Goal: Information Seeking & Learning: Learn about a topic

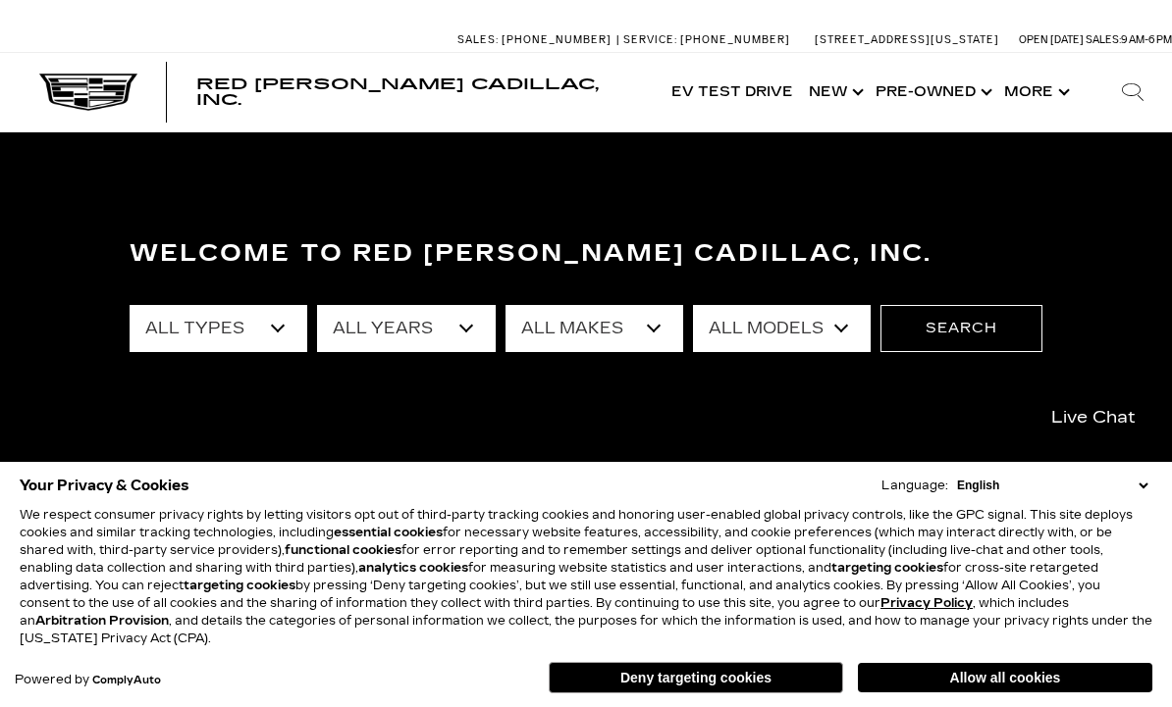
click at [763, 689] on button "Deny targeting cookies" at bounding box center [695, 677] width 294 height 31
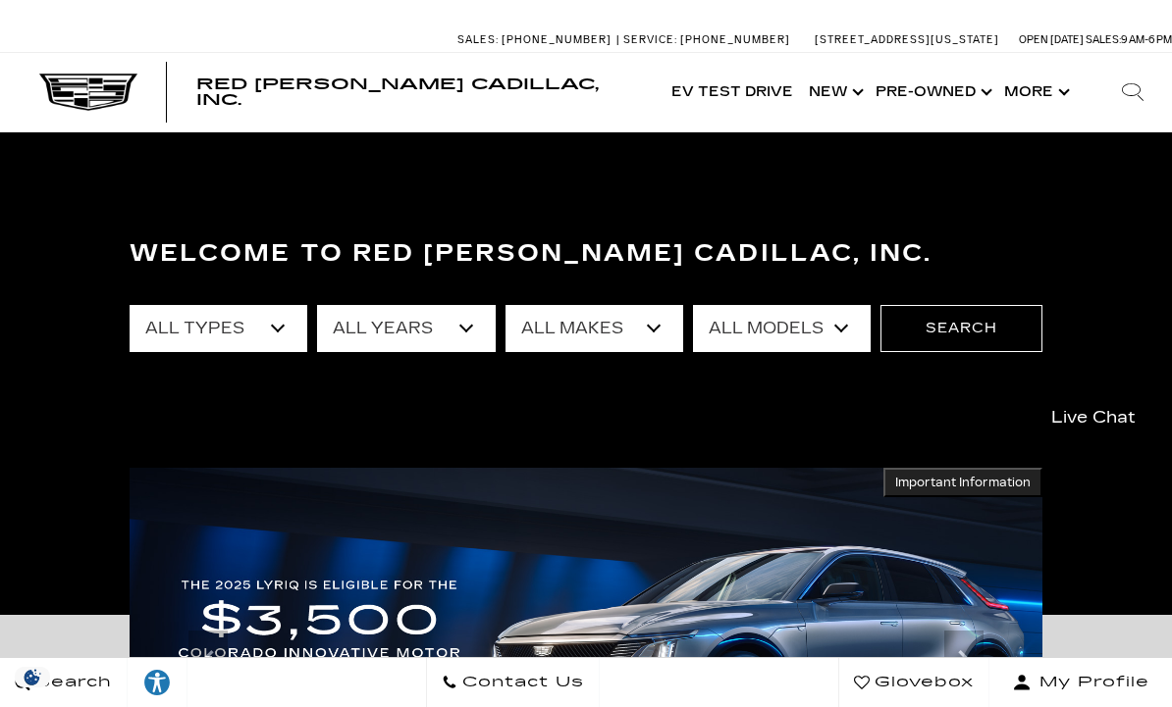
click at [643, 338] on select "All Makes Audi BMW Buick Cadillac Chevrolet Dodge Ford Honda Jeep Land Rover Le…" at bounding box center [594, 328] width 178 height 47
select select "Toyota"
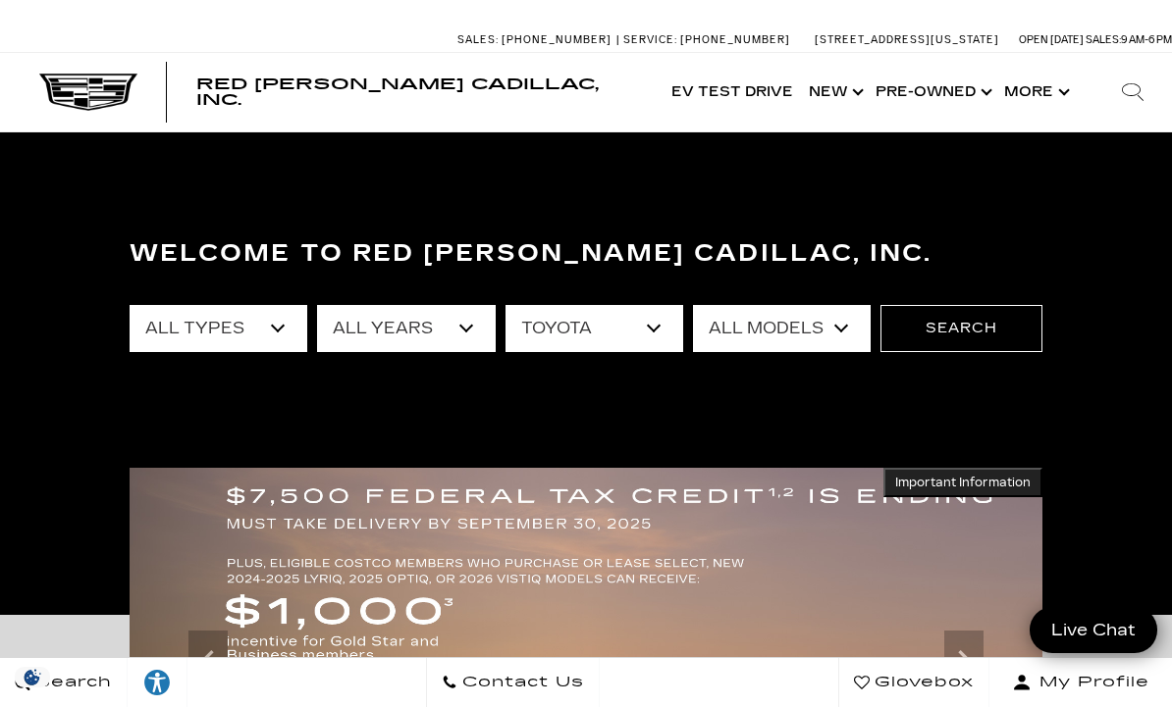
click at [825, 340] on select "All Models Crown Signia" at bounding box center [782, 328] width 178 height 47
select select "Crown Signia"
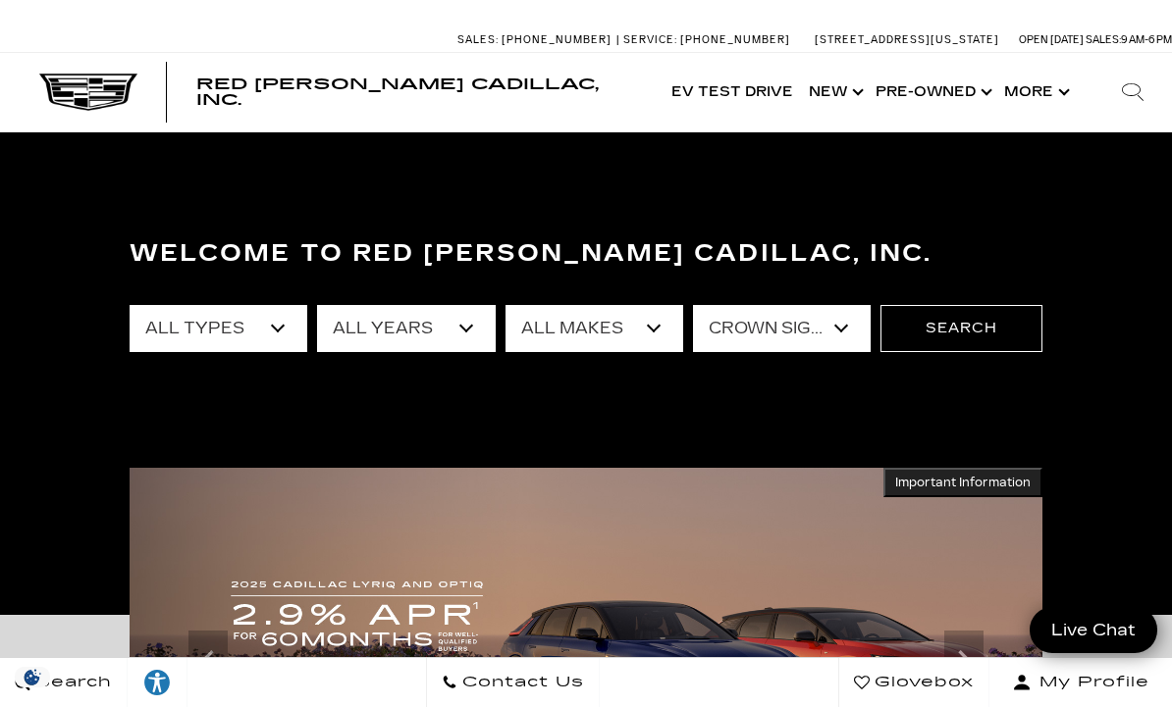
click at [954, 333] on button "Search" at bounding box center [961, 328] width 162 height 47
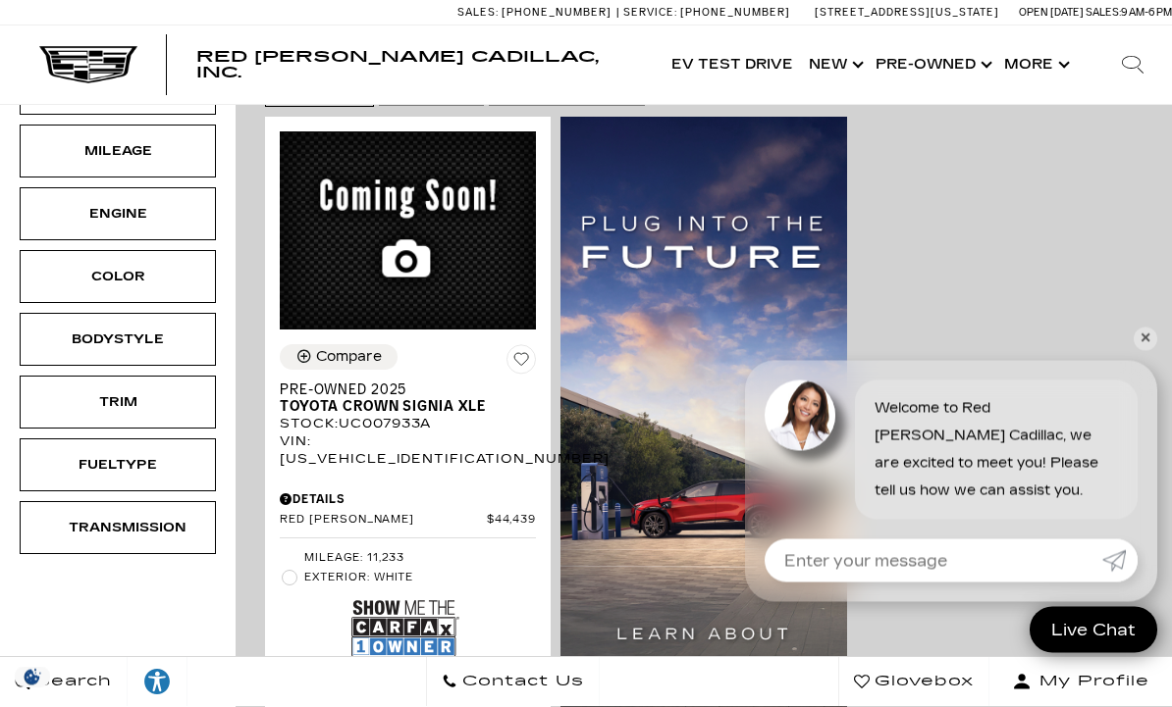
scroll to position [486, 0]
click at [1136, 351] on link "✕" at bounding box center [1145, 340] width 24 height 24
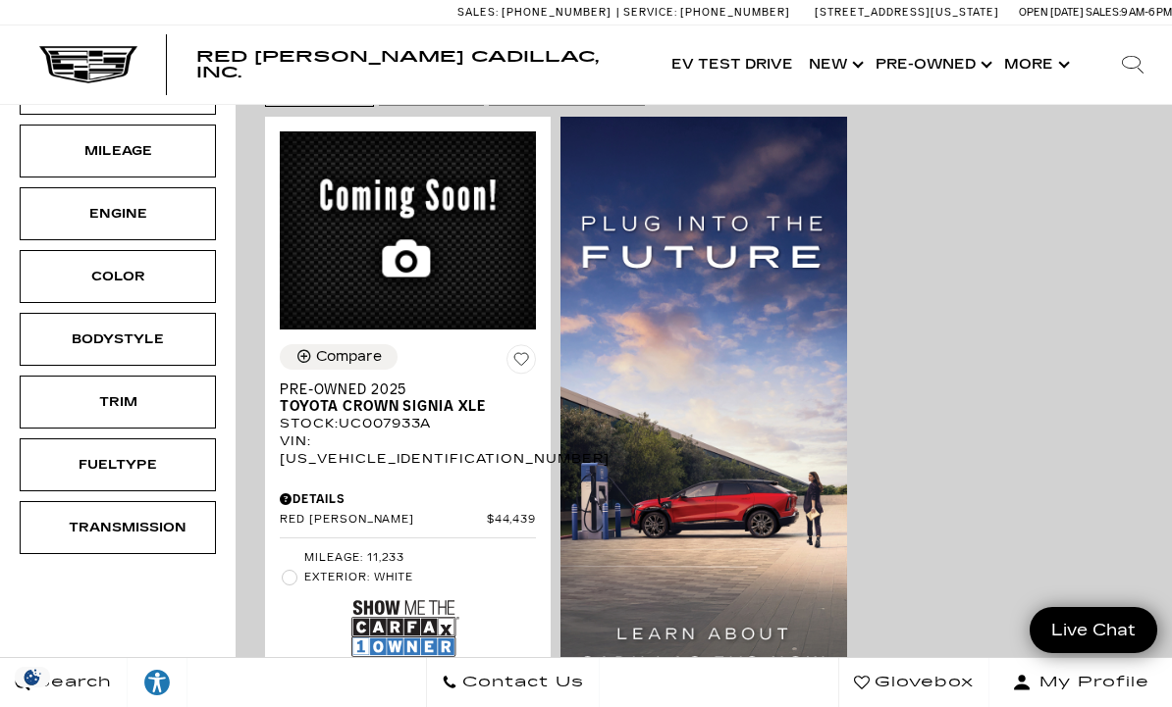
click at [402, 398] on span "Toyota Crown Signia XLE" at bounding box center [400, 406] width 241 height 17
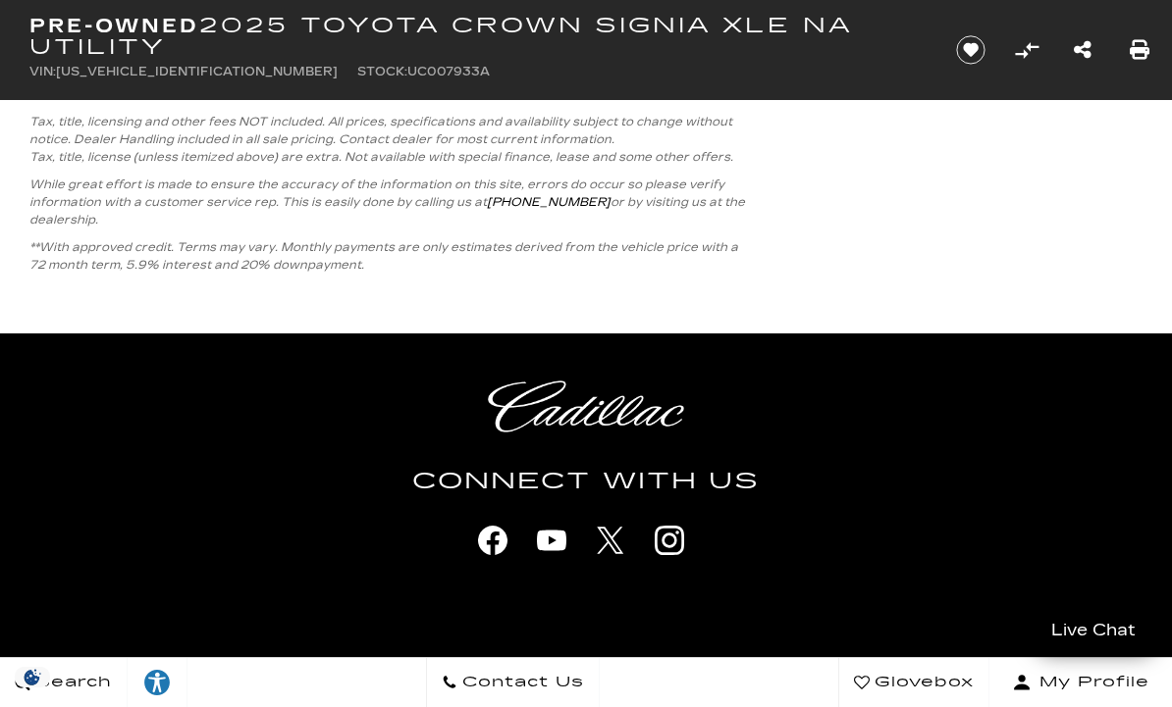
scroll to position [2681, 0]
